Goal: Task Accomplishment & Management: Complete application form

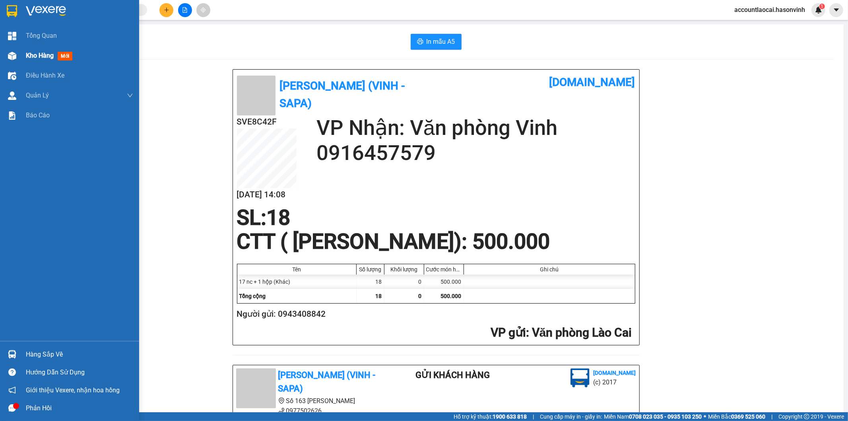
click at [17, 58] on div at bounding box center [12, 56] width 14 height 14
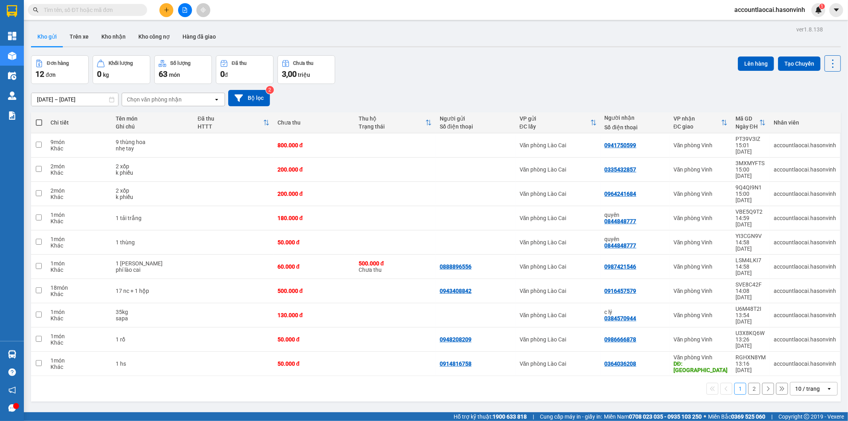
click at [164, 11] on icon "plus" at bounding box center [167, 10] width 6 height 6
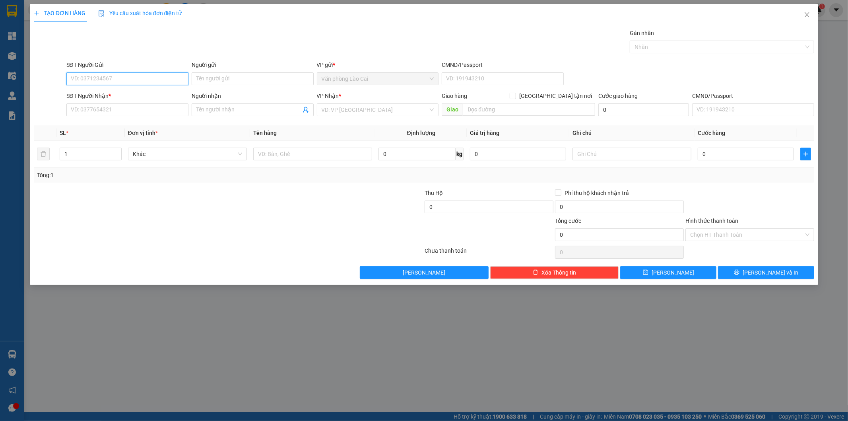
click at [140, 78] on input "SĐT Người Gửi" at bounding box center [127, 78] width 122 height 13
click at [128, 81] on input "101" at bounding box center [127, 78] width 122 height 13
click at [111, 94] on div "0387172101" at bounding box center [127, 94] width 113 height 9
type input "0387172101"
type input "0982086794"
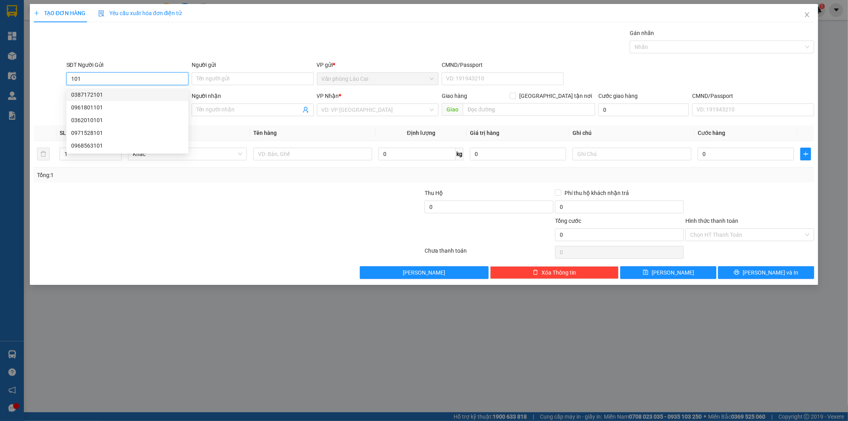
type input "CHỢ SI NAM DIỄN CHÂU"
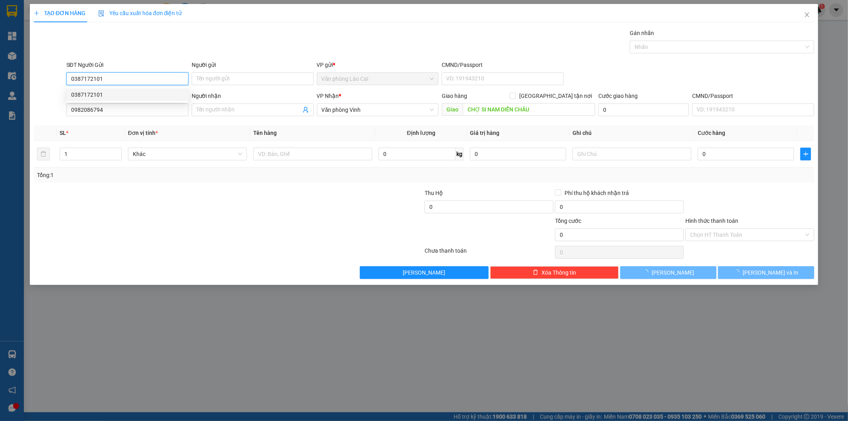
type input "200.000"
drag, startPoint x: 121, startPoint y: 73, endPoint x: 48, endPoint y: 72, distance: 72.8
click at [48, 72] on div "SĐT Người Gửi 0387172101 Người gửi Tên người gửi VP gửi * Văn phòng Lào Cai CMN…" at bounding box center [424, 74] width 782 height 28
click at [107, 96] on div "0968061010" at bounding box center [127, 94] width 113 height 9
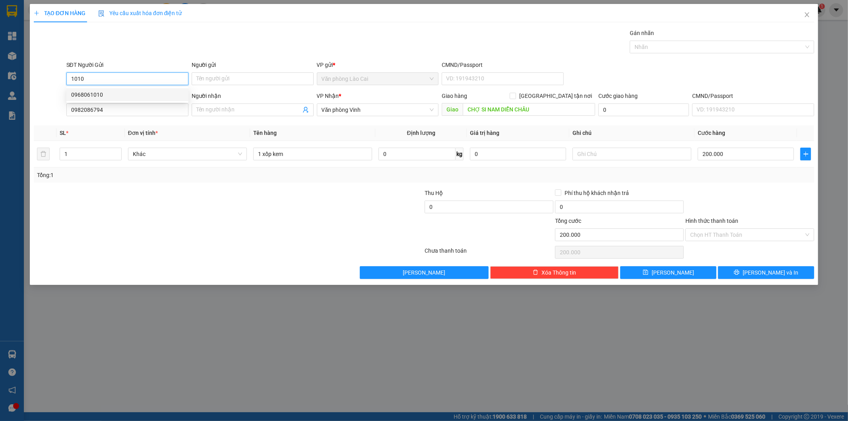
type input "0968061010"
type input "70.000"
type input "0968061010"
drag, startPoint x: 126, startPoint y: 108, endPoint x: 33, endPoint y: 116, distance: 93.7
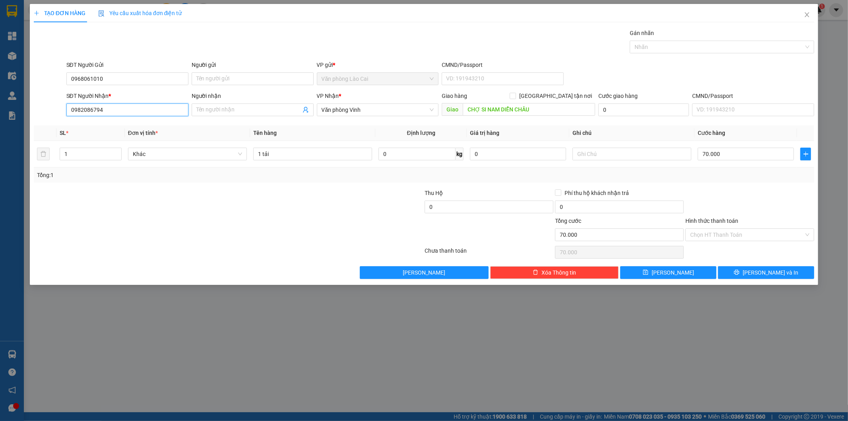
click at [33, 116] on div "SĐT Người Nhận * 0982086794 0982086794 Người nhận Tên người nhận VP Nhận * Văn …" at bounding box center [424, 105] width 782 height 28
click at [93, 129] on div "0913357787" at bounding box center [127, 125] width 113 height 9
type input "0913357787"
click at [303, 194] on div at bounding box center [359, 202] width 130 height 28
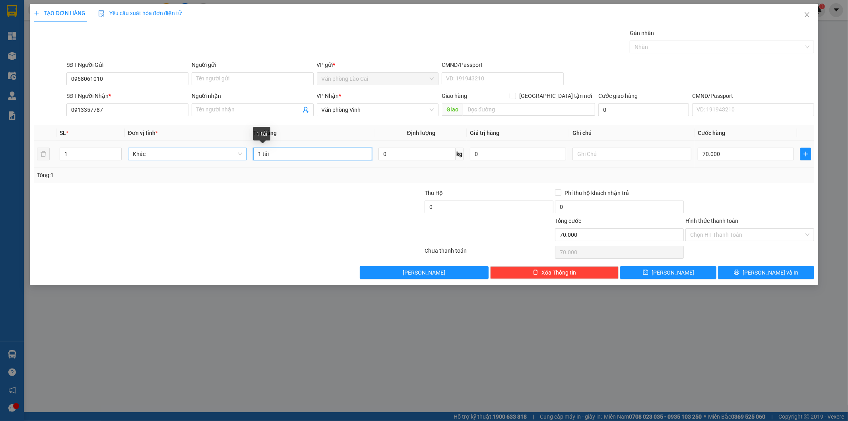
drag, startPoint x: 291, startPoint y: 157, endPoint x: 235, endPoint y: 157, distance: 55.7
click at [235, 157] on tr "1 Khác 1 tải 0 kg 0 70.000" at bounding box center [424, 154] width 781 height 27
type input "2 thùng"
click at [78, 151] on input "1" at bounding box center [90, 154] width 61 height 12
type input "2"
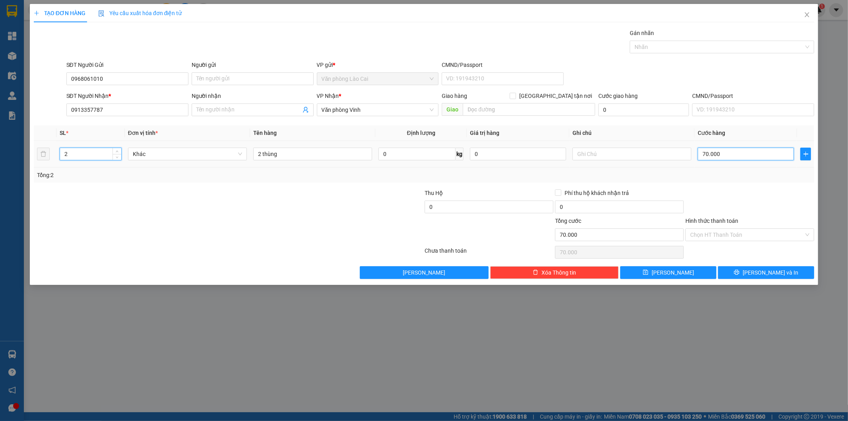
click at [712, 156] on input "70.000" at bounding box center [746, 154] width 96 height 13
type input "0"
type input "1"
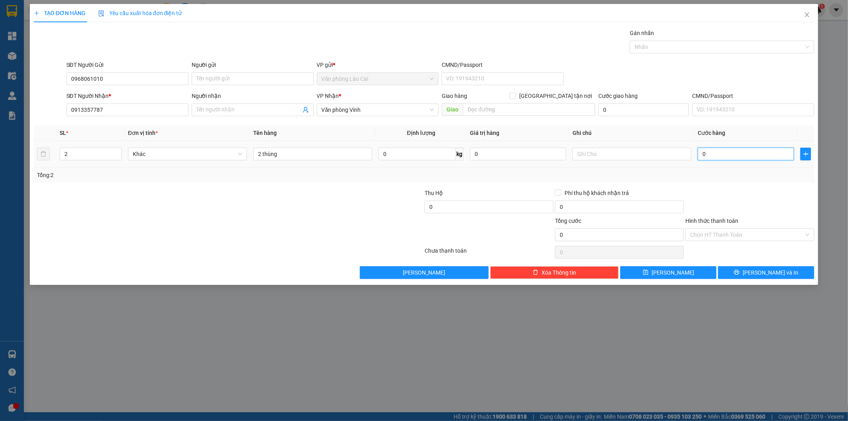
type input "1"
type input "01"
type input "14"
type input "014"
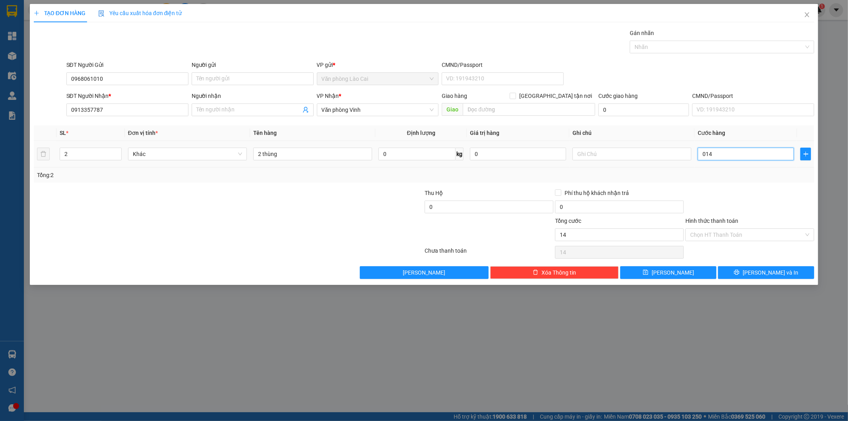
type input "140"
type input "0.140"
type input "1.400"
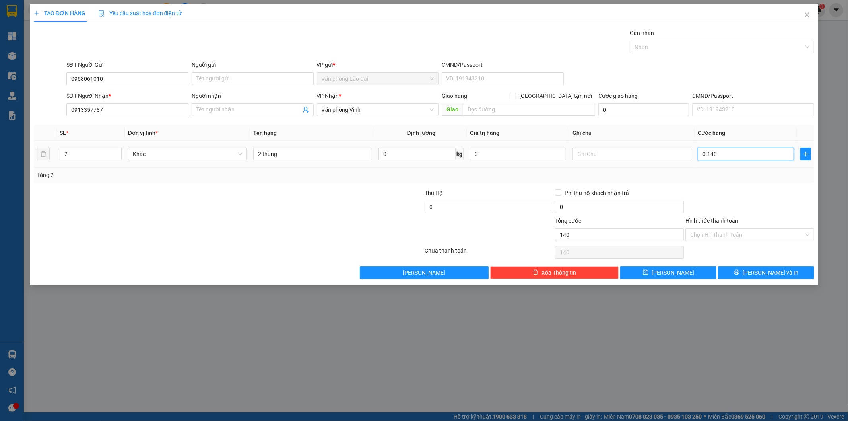
type input "01.400"
type input "14.000"
type input "014.000"
type input "140.000"
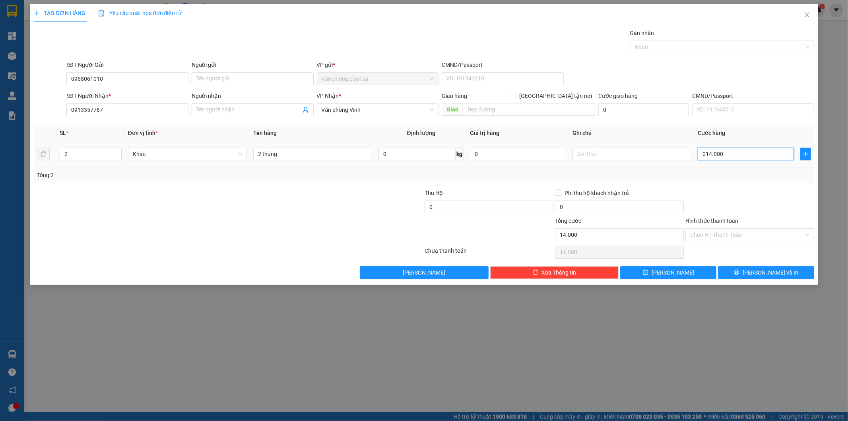
type input "140.000"
click at [310, 155] on input "2 thùng" at bounding box center [312, 154] width 119 height 13
type input "2 thùng bánh"
click at [788, 274] on button "[PERSON_NAME] và In" at bounding box center [766, 272] width 96 height 13
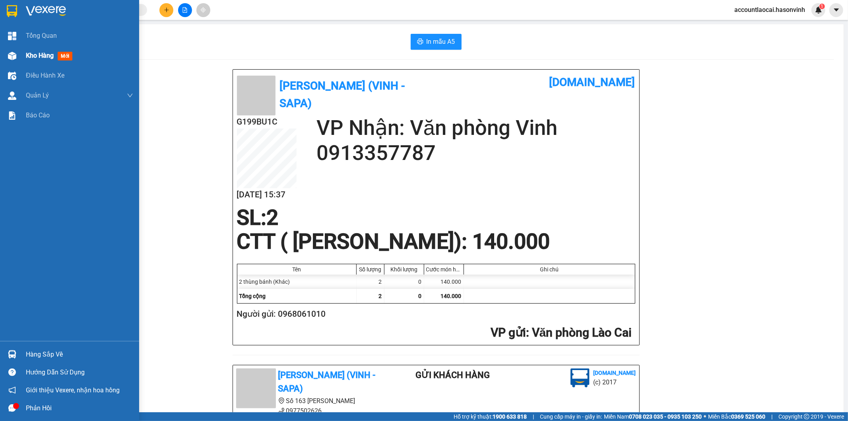
click at [15, 60] on div at bounding box center [12, 56] width 14 height 14
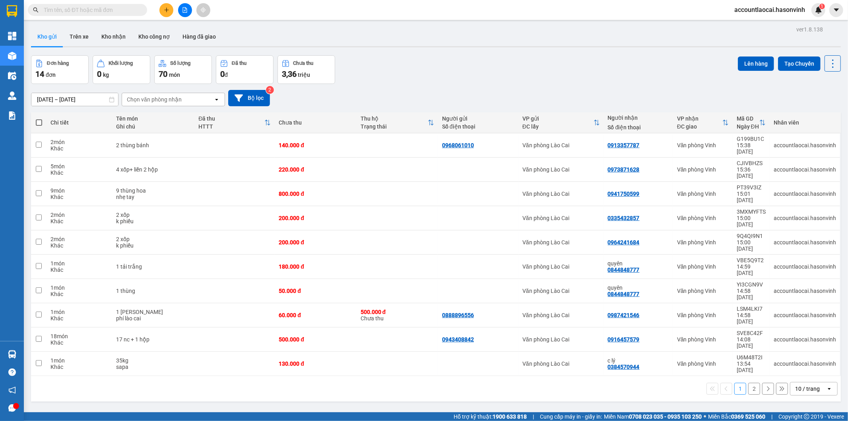
click at [748, 382] on button "2" at bounding box center [754, 388] width 12 height 12
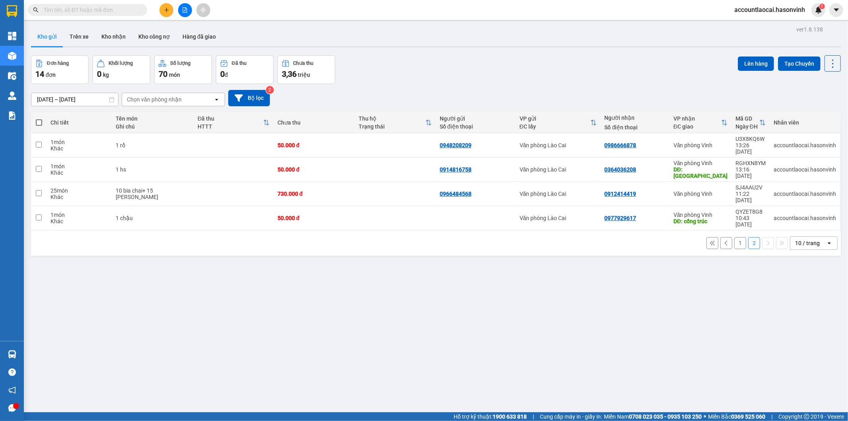
click at [734, 237] on button "1" at bounding box center [740, 243] width 12 height 12
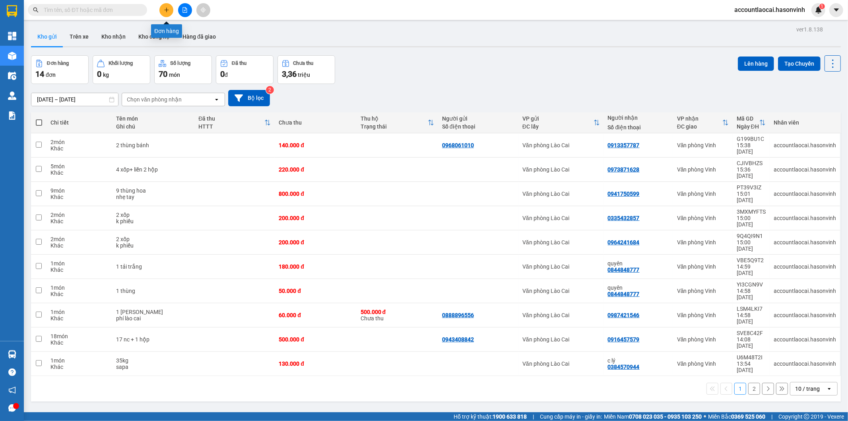
click at [166, 12] on icon "plus" at bounding box center [167, 10] width 6 height 6
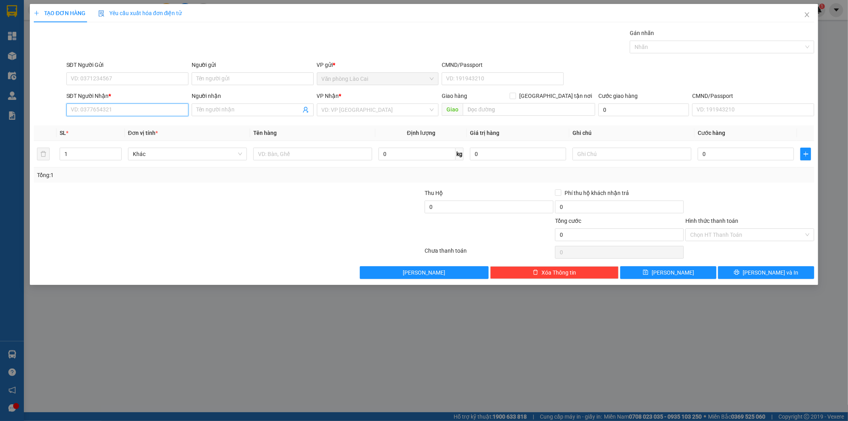
paste input "0979718242"
type input "0979718242"
click at [120, 111] on input "0979718242" at bounding box center [127, 109] width 122 height 13
click at [110, 109] on input "0979718242" at bounding box center [127, 109] width 122 height 13
click at [113, 126] on div "0979718242 - nga vinh" at bounding box center [127, 125] width 113 height 9
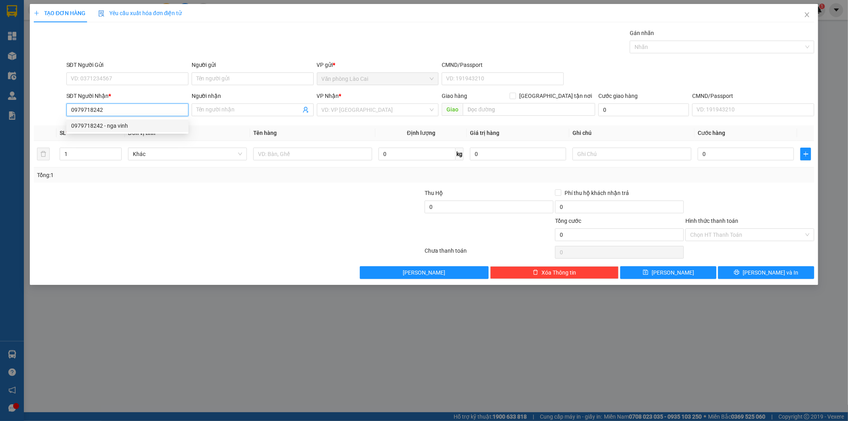
type input "nga vinh"
type input "60.000"
type input "0979718242"
click at [253, 208] on div at bounding box center [163, 202] width 261 height 28
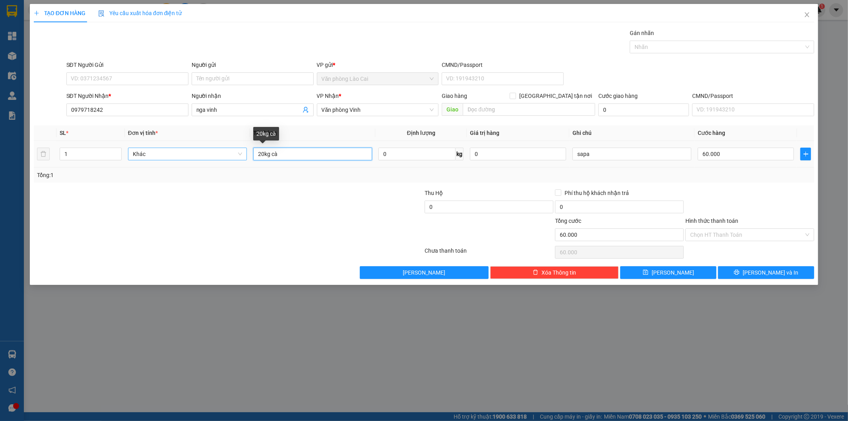
drag, startPoint x: 287, startPoint y: 153, endPoint x: 207, endPoint y: 157, distance: 80.0
click at [207, 157] on tr "1 Khác 20kg cà 0 kg 0 sapa 60.000" at bounding box center [424, 154] width 781 height 27
type input "70kg"
click at [712, 153] on input "60.000" at bounding box center [746, 154] width 96 height 13
type input "2"
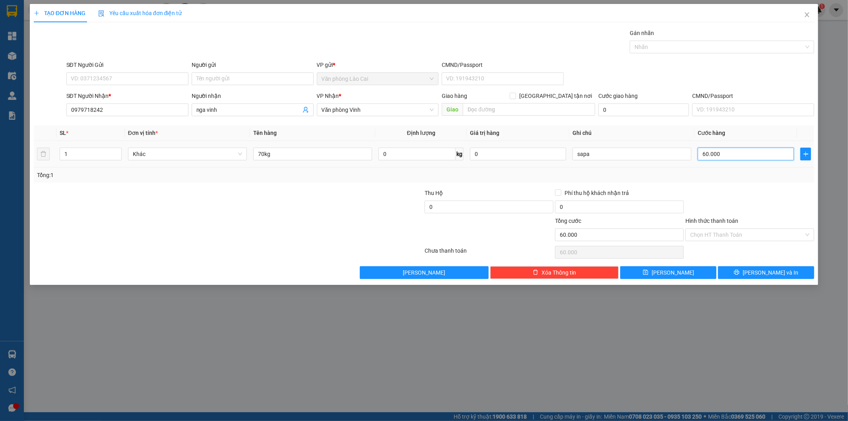
type input "2"
type input "21"
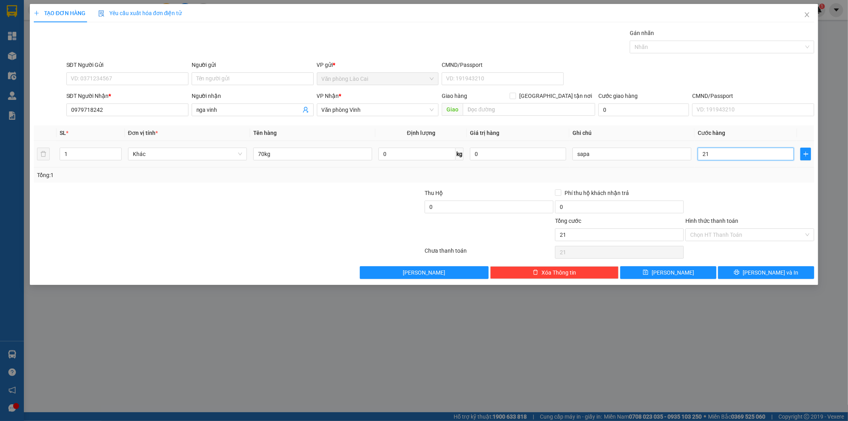
type input "210"
type input "2.100"
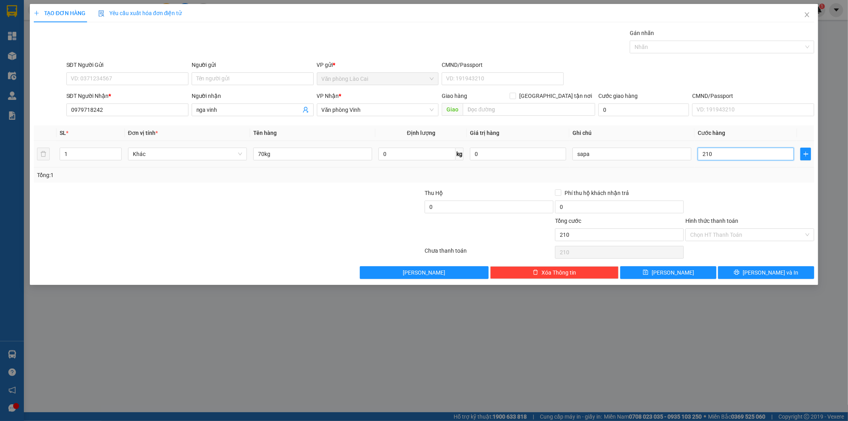
type input "2.100"
type input "21.000"
type input "210.000"
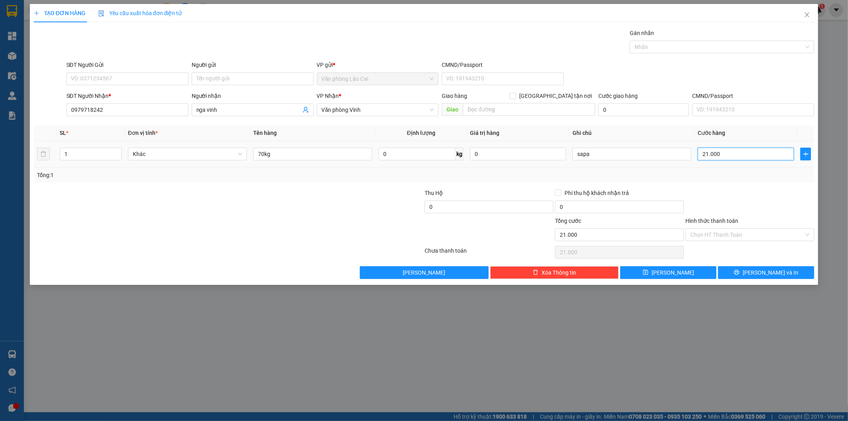
type input "210.000"
click at [784, 276] on button "[PERSON_NAME] và In" at bounding box center [766, 272] width 96 height 13
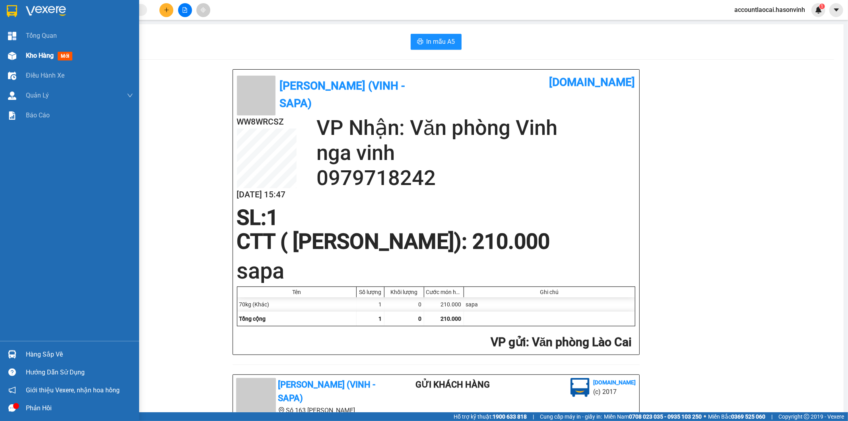
click at [0, 57] on div "Kho hàng mới" at bounding box center [69, 56] width 139 height 20
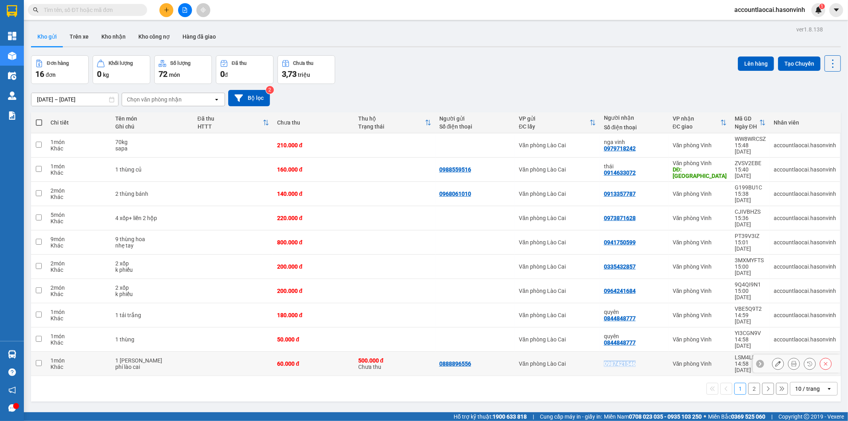
drag, startPoint x: 638, startPoint y: 307, endPoint x: 599, endPoint y: 305, distance: 38.6
click at [600, 351] on td "0987421546" at bounding box center [634, 363] width 69 height 24
checkbox input "true"
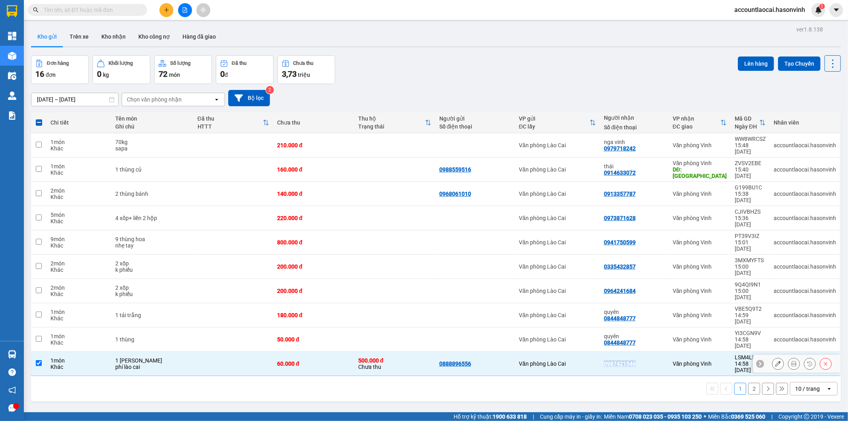
copy div "0987421546"
paste input "0987421546"
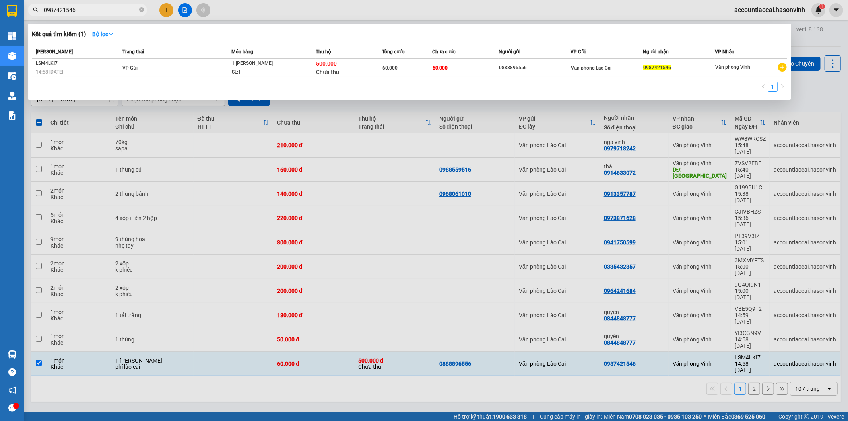
type input "0987421546"
click at [432, 233] on div at bounding box center [424, 210] width 848 height 421
